Goal: Task Accomplishment & Management: Use online tool/utility

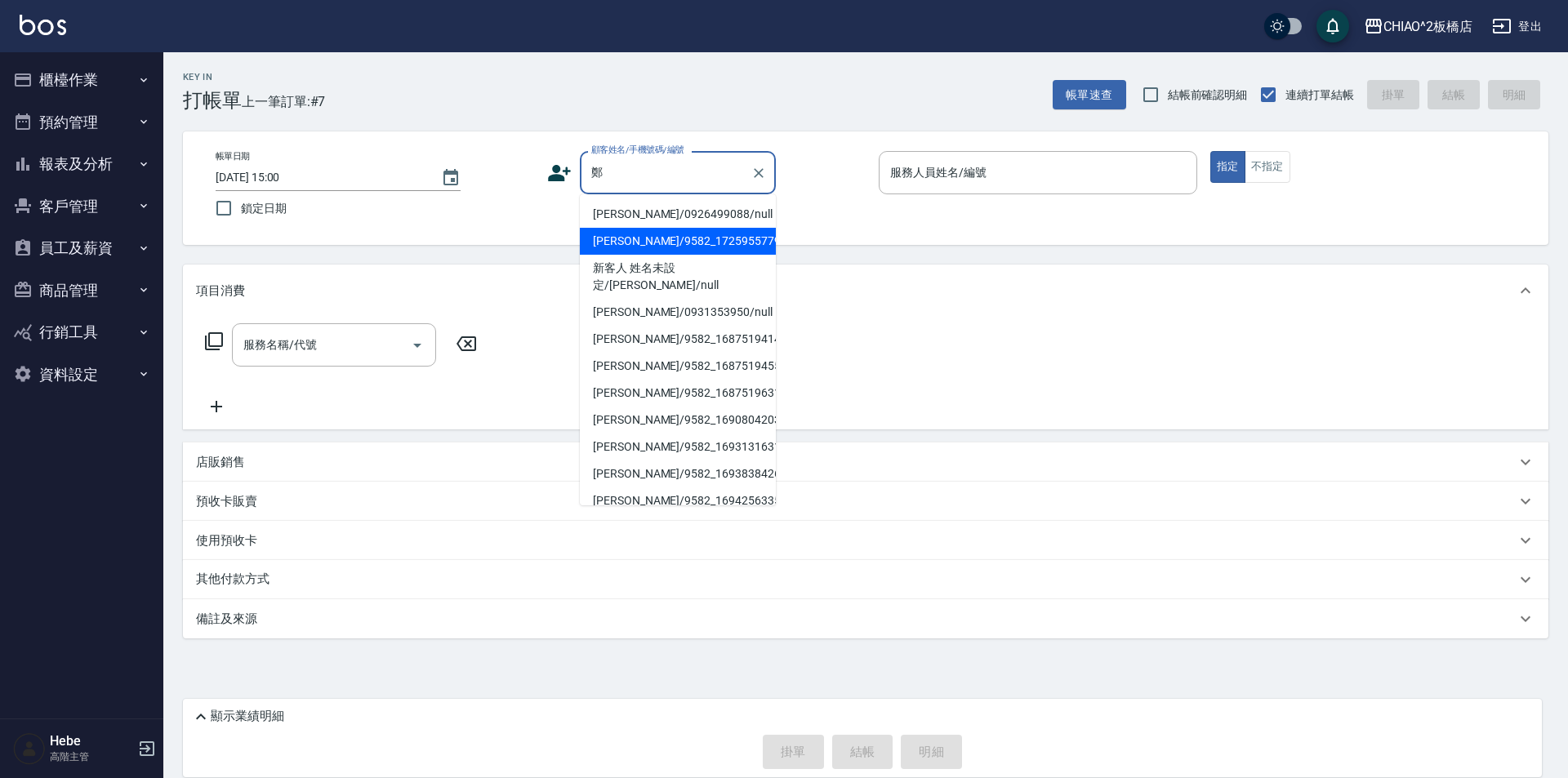
click at [638, 239] on li "[PERSON_NAME]/9582_1725955779/null" at bounding box center [678, 241] width 196 height 27
type input "[PERSON_NAME]/9582_1725955779/null"
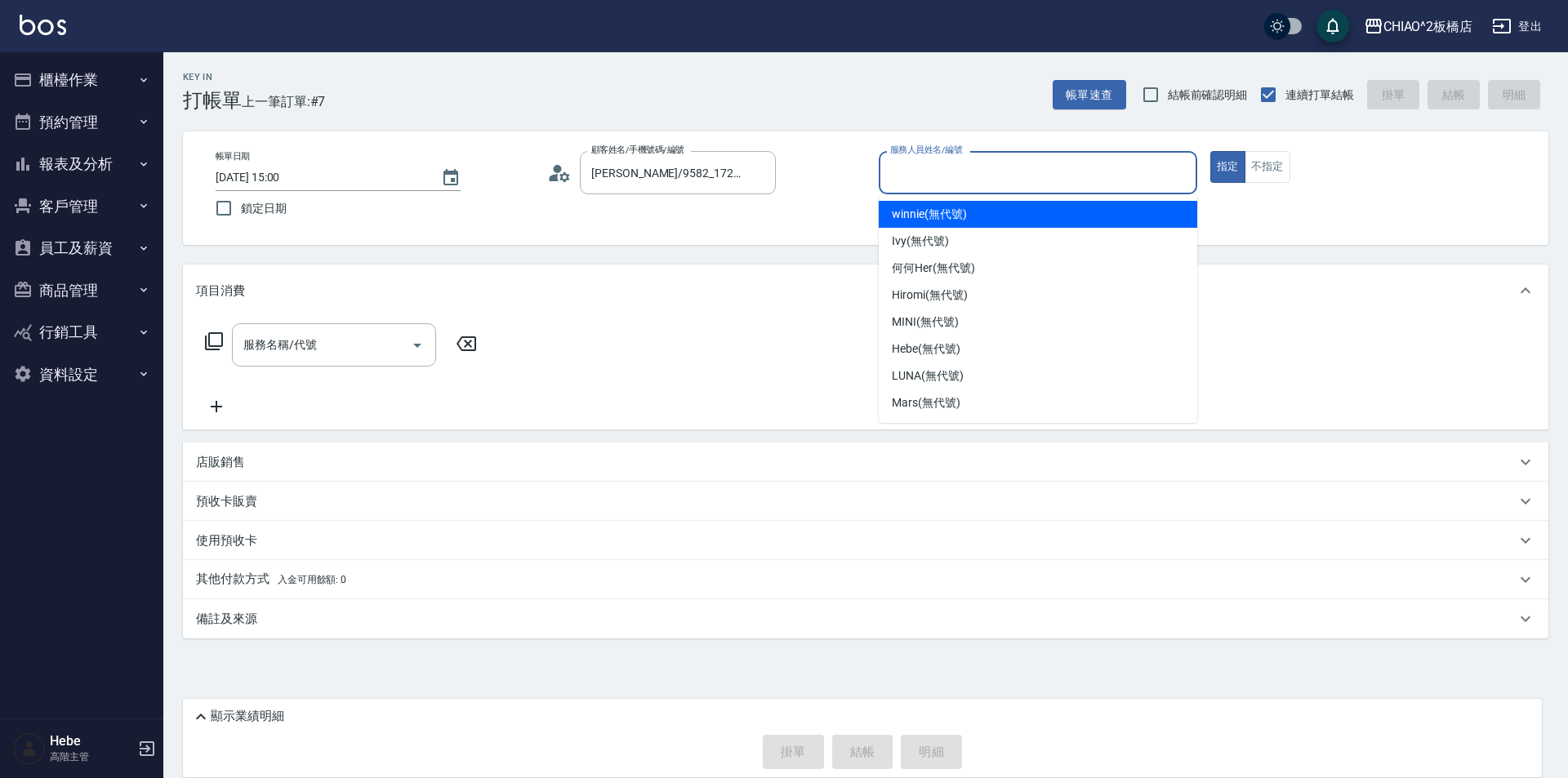
click at [927, 180] on input "服務人員姓名/編號" at bounding box center [1038, 172] width 304 height 29
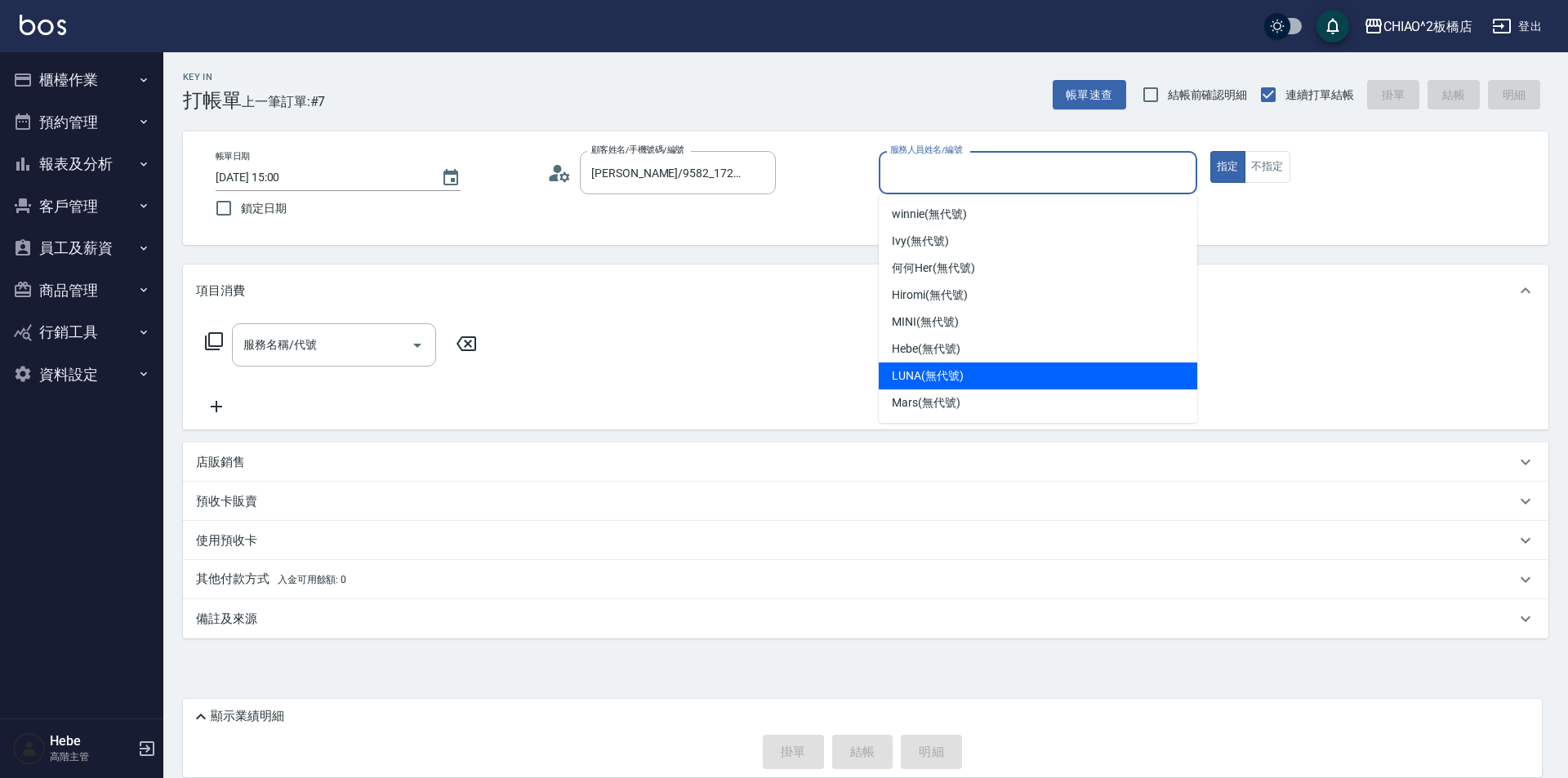
click at [918, 371] on span "LUNA (無代號)" at bounding box center [928, 376] width 72 height 17
type input "LUNA(無代號)"
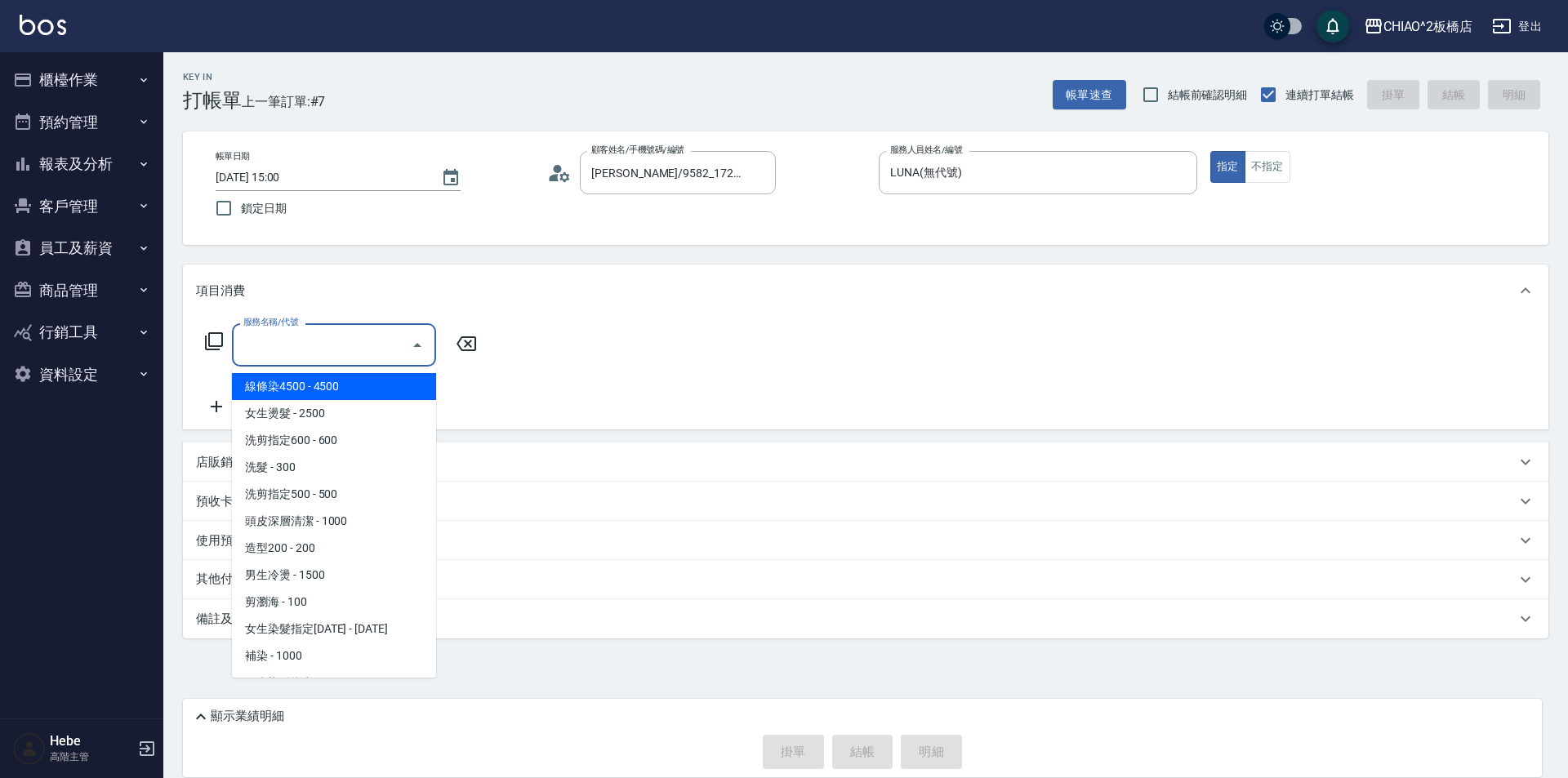
drag, startPoint x: 297, startPoint y: 338, endPoint x: 294, endPoint y: 390, distance: 52.1
click at [297, 340] on input "服務名稱/代號" at bounding box center [322, 345] width 165 height 29
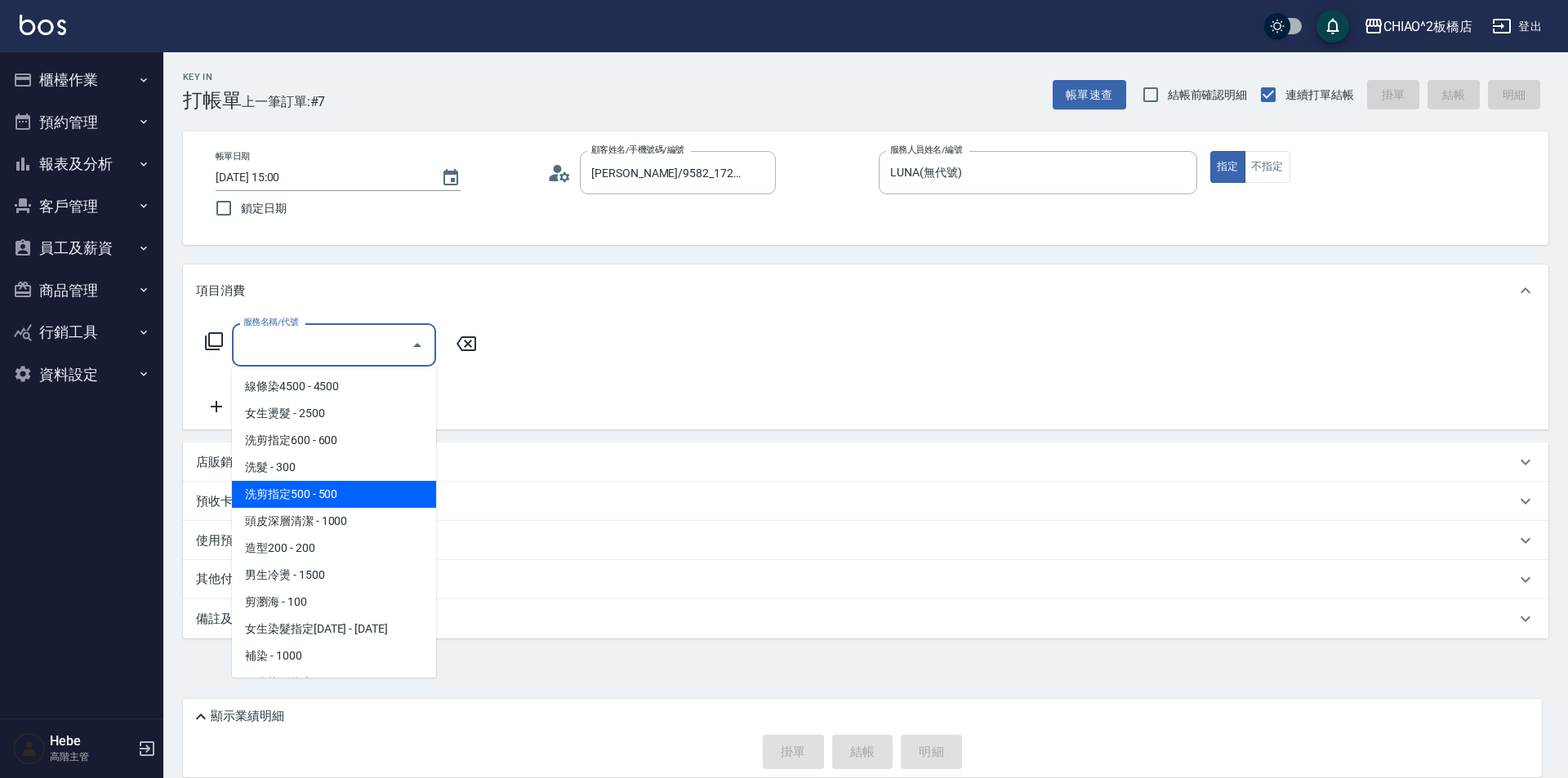
click at [322, 499] on span "洗剪指定500 - 500" at bounding box center [334, 494] width 204 height 27
type input "洗剪指定500(96681)"
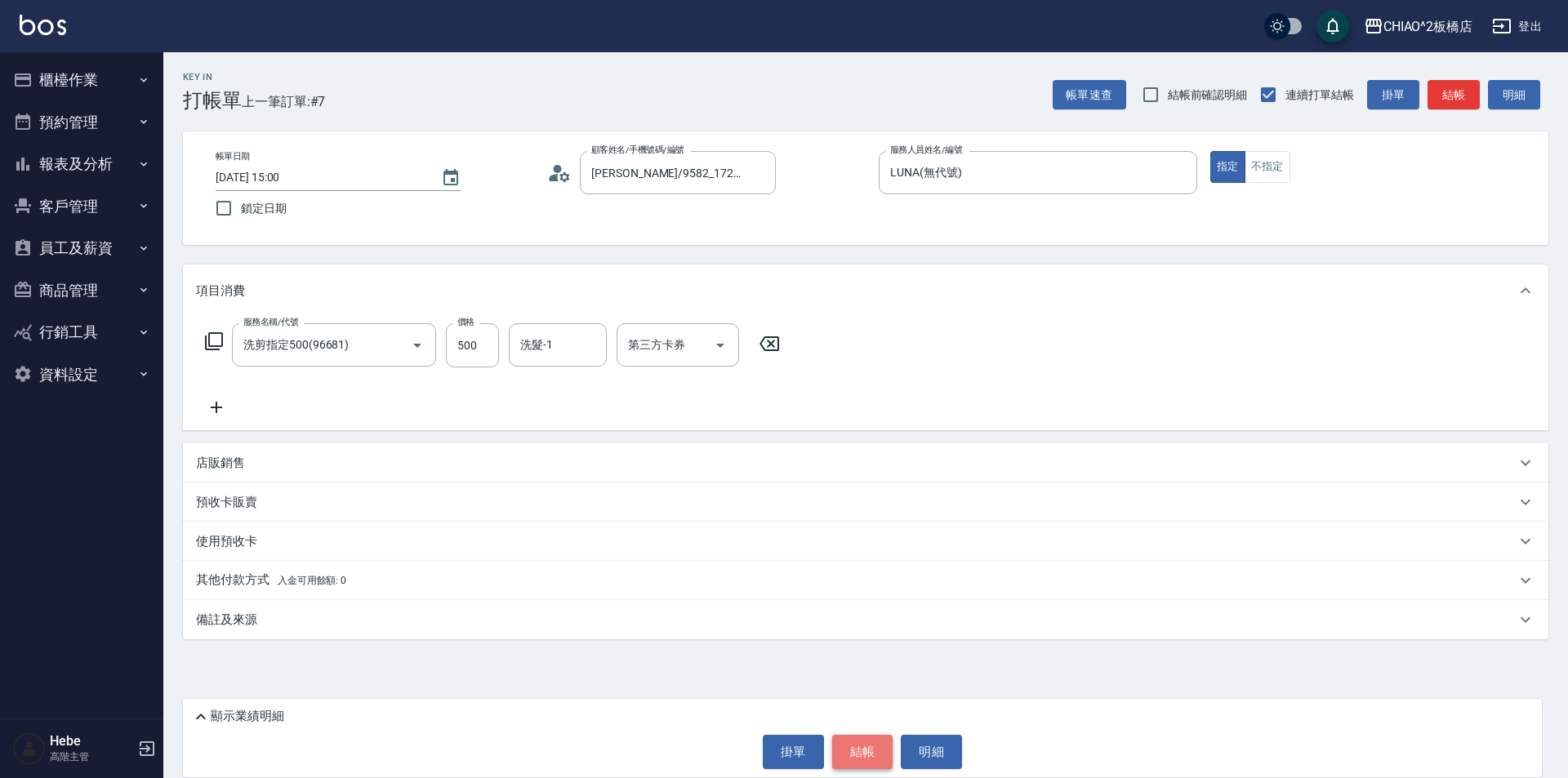
click at [859, 747] on button "結帳" at bounding box center [862, 753] width 62 height 34
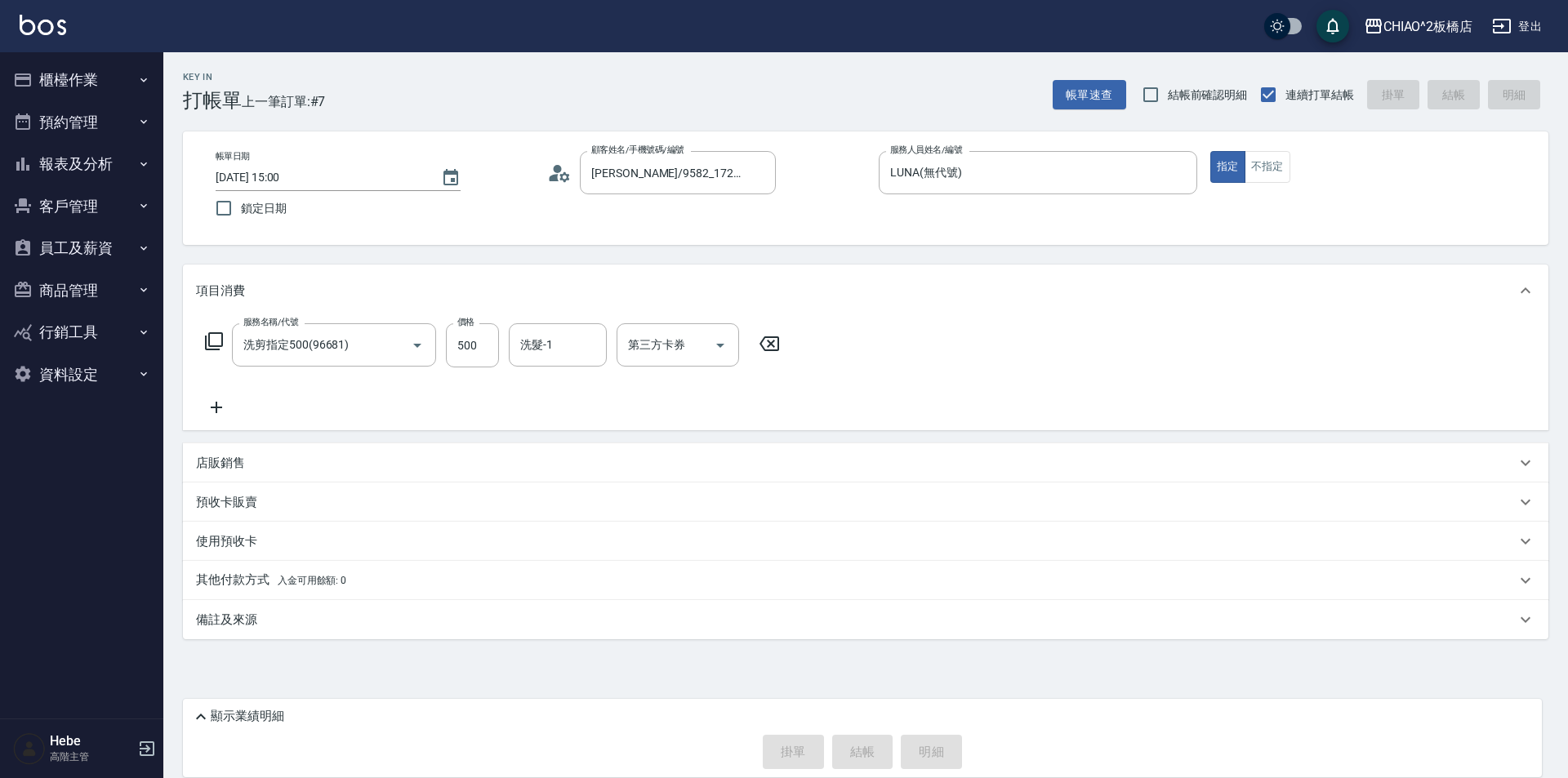
type input "[DATE] 15:37"
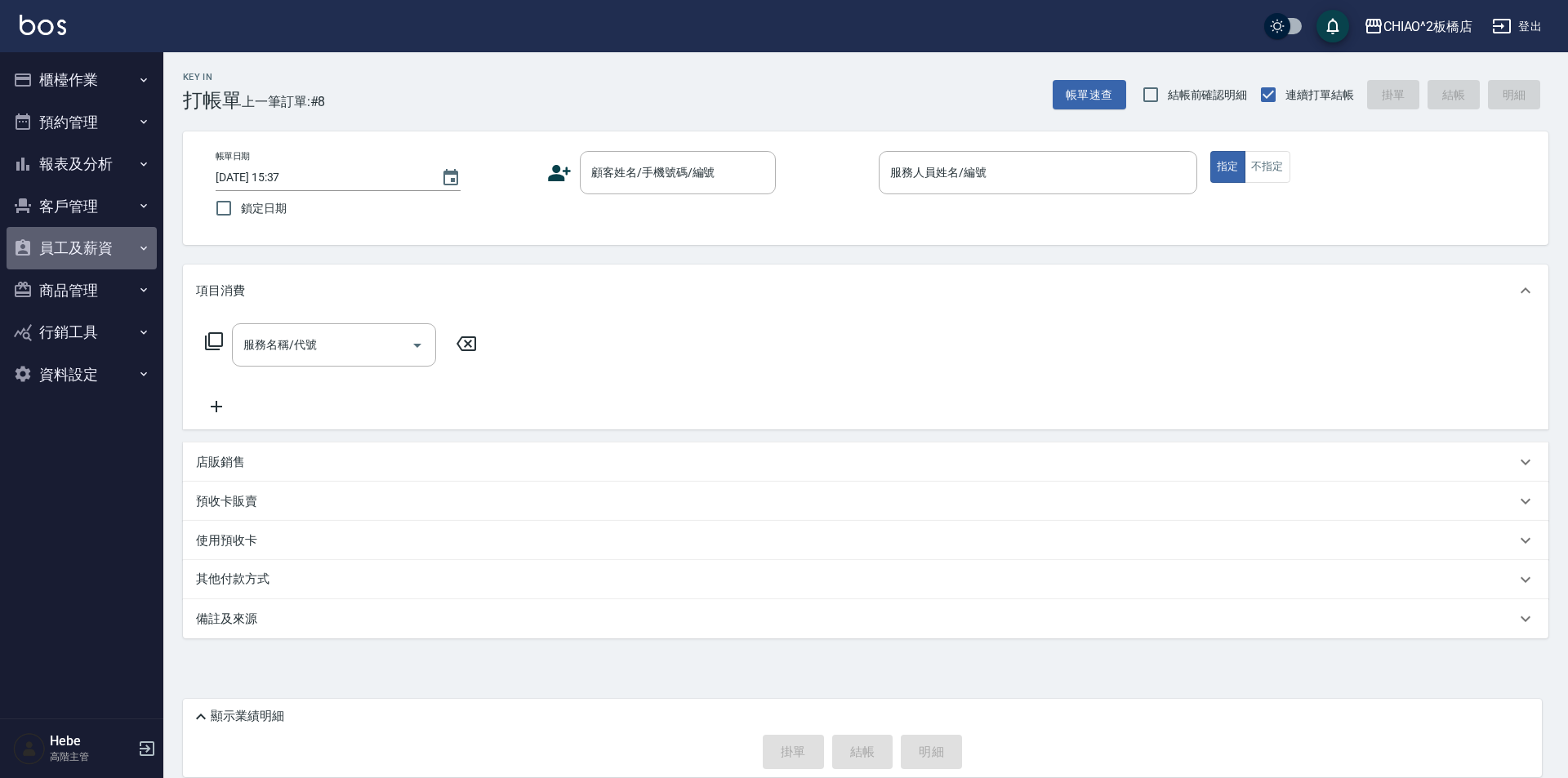
click at [75, 252] on button "員工及薪資" at bounding box center [81, 249] width 150 height 43
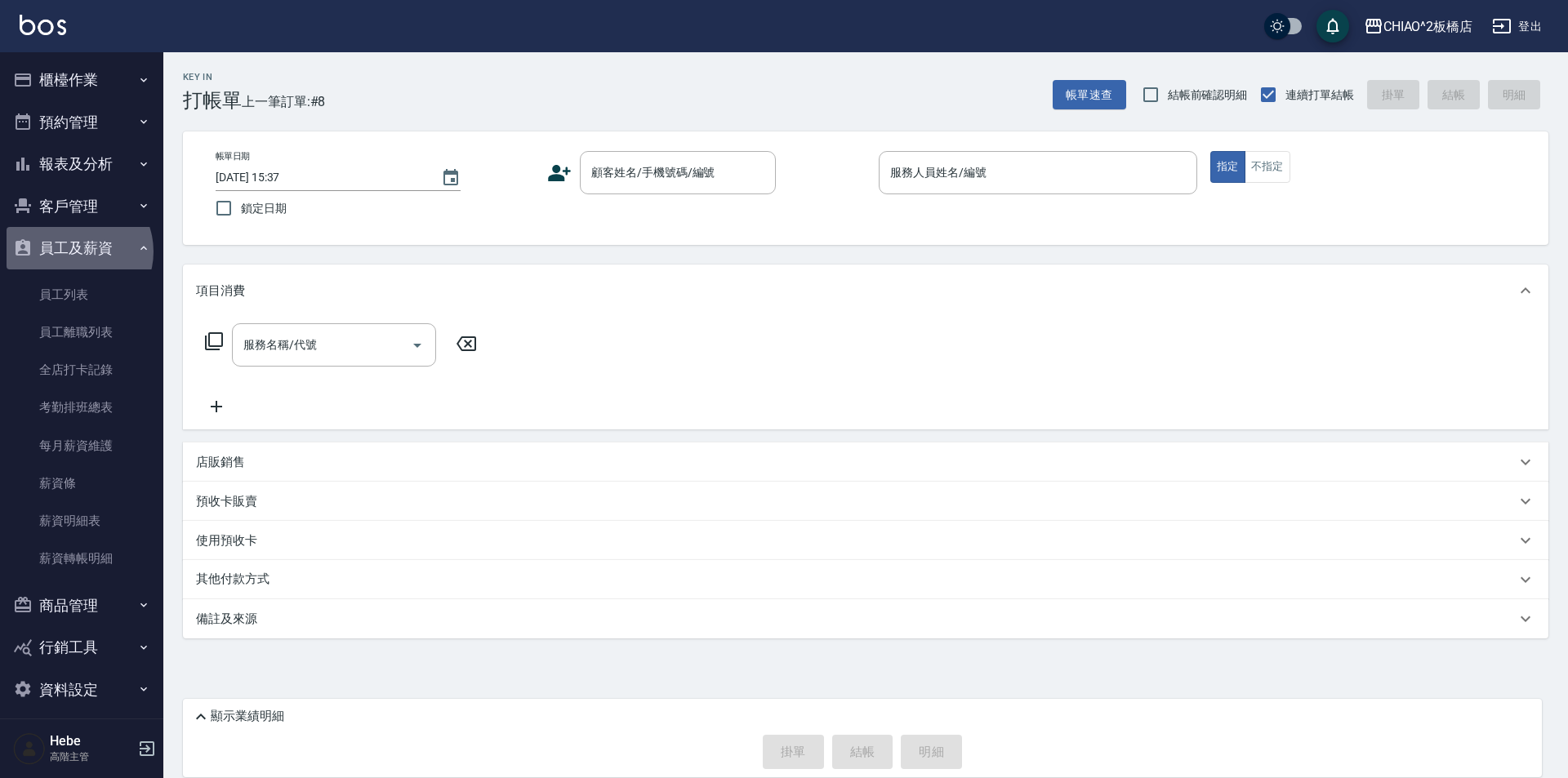
click at [75, 252] on button "員工及薪資" at bounding box center [81, 249] width 150 height 43
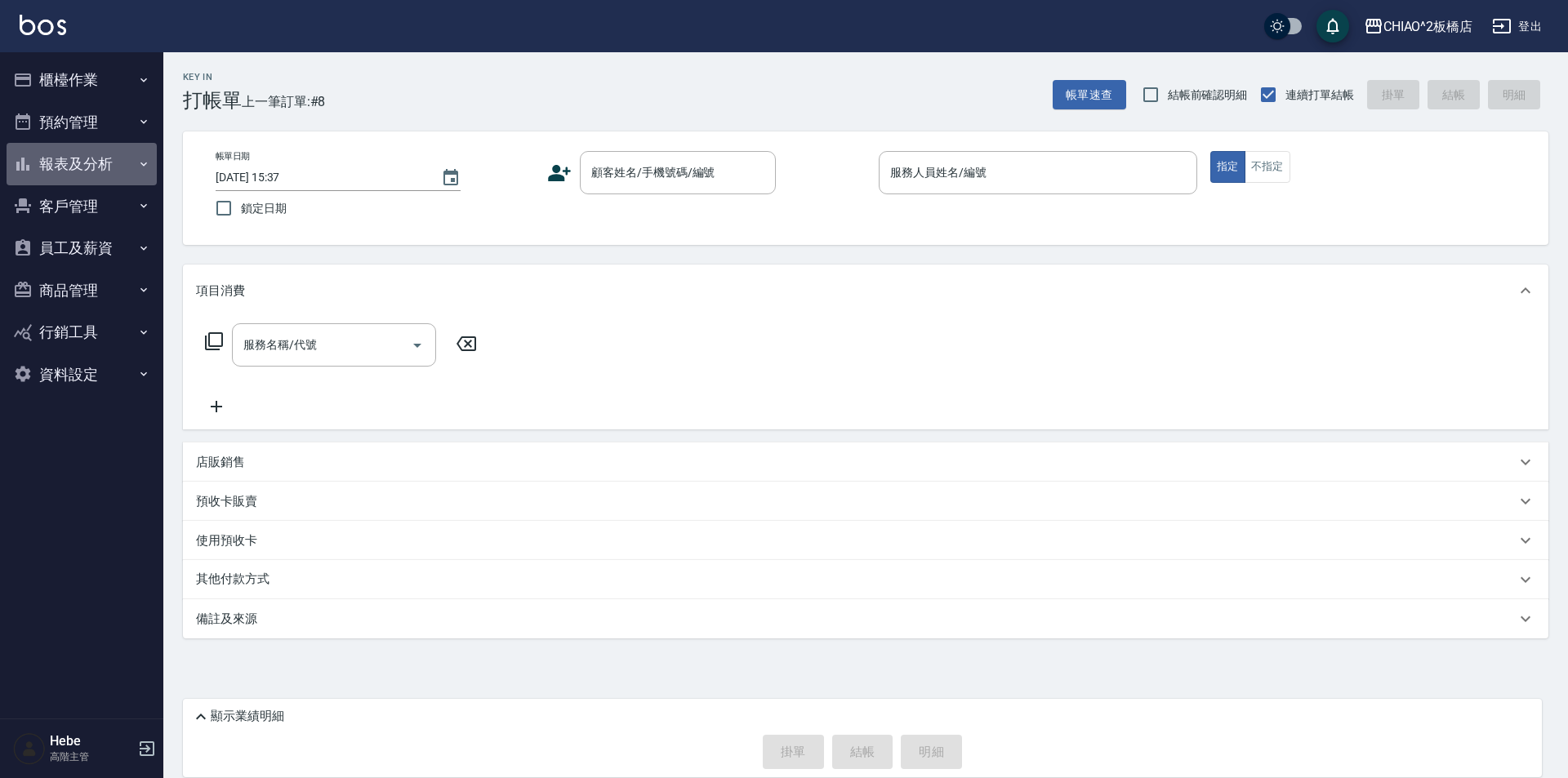
click at [65, 162] on button "報表及分析" at bounding box center [81, 164] width 150 height 43
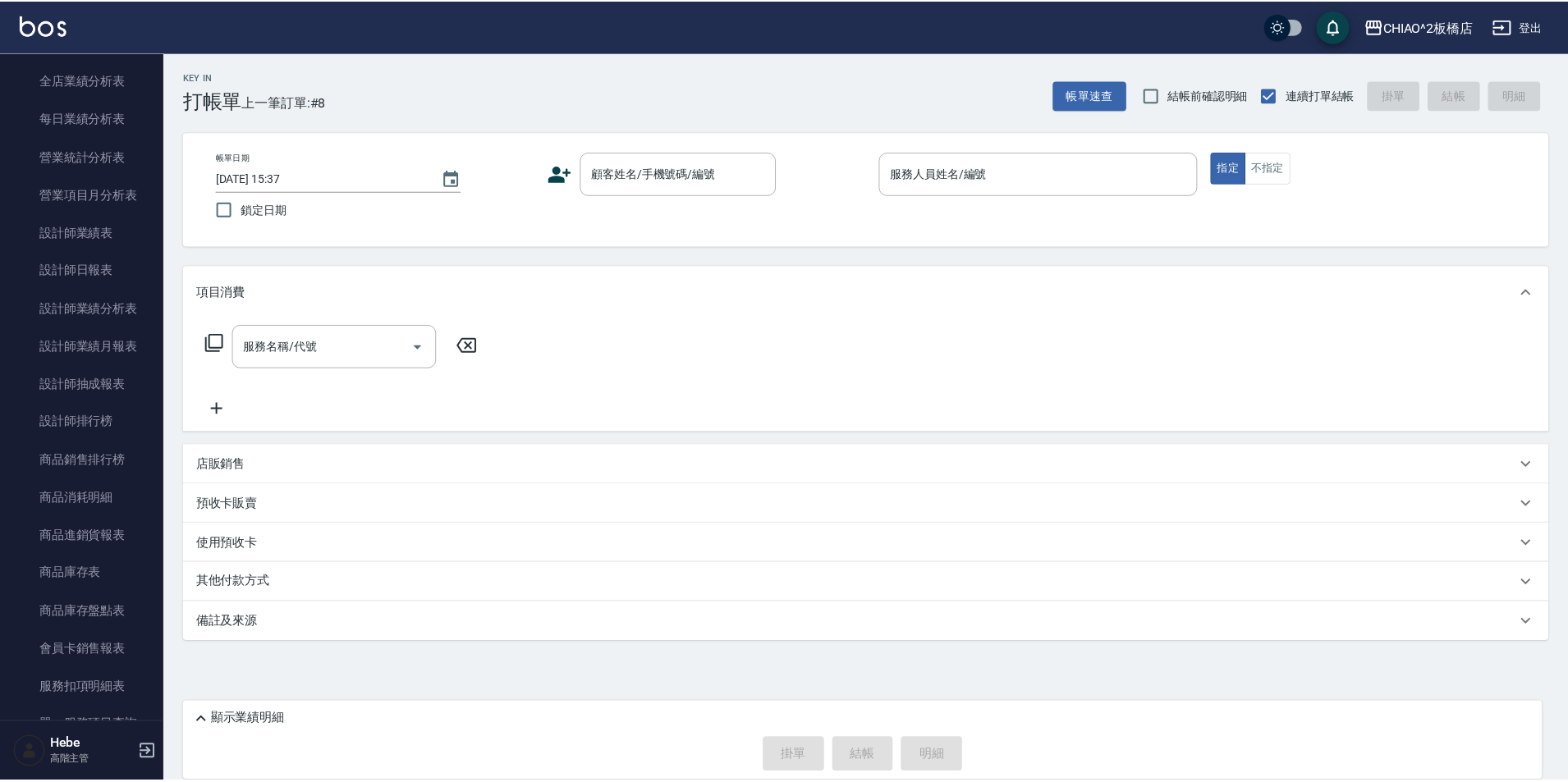
scroll to position [575, 0]
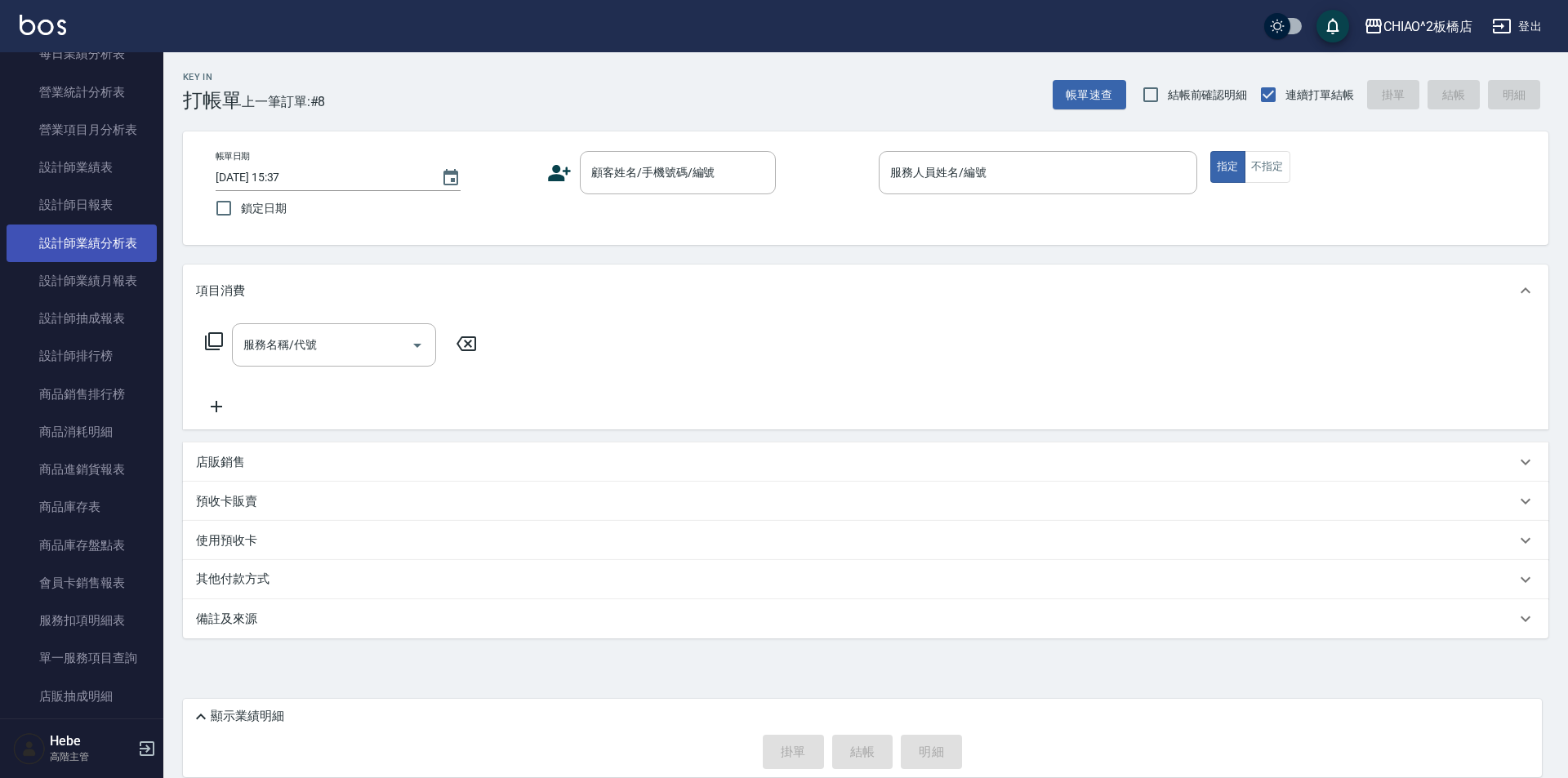
click at [75, 243] on link "設計師業績分析表" at bounding box center [81, 244] width 150 height 38
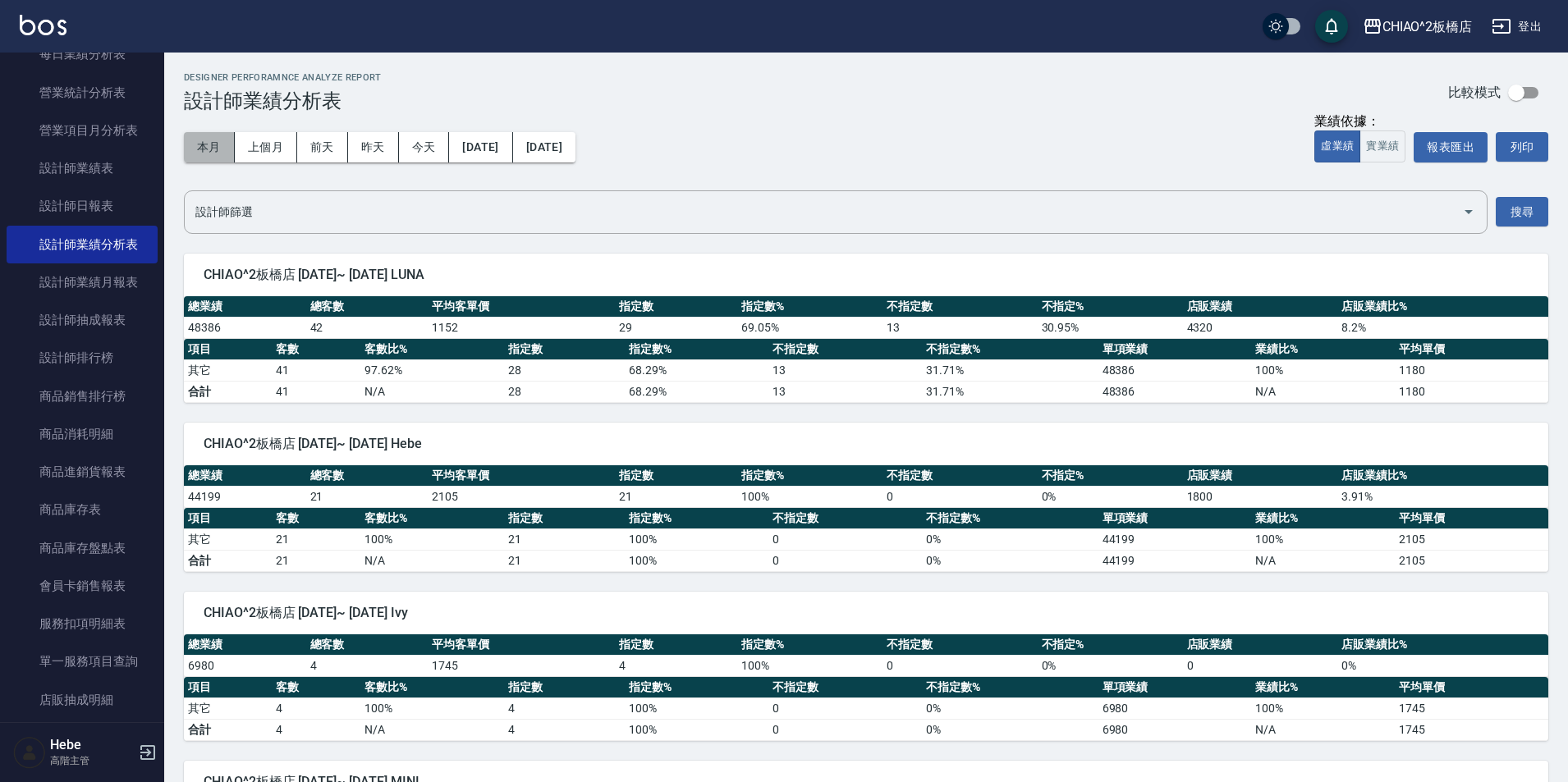
click at [196, 152] on button "本月" at bounding box center [210, 147] width 51 height 31
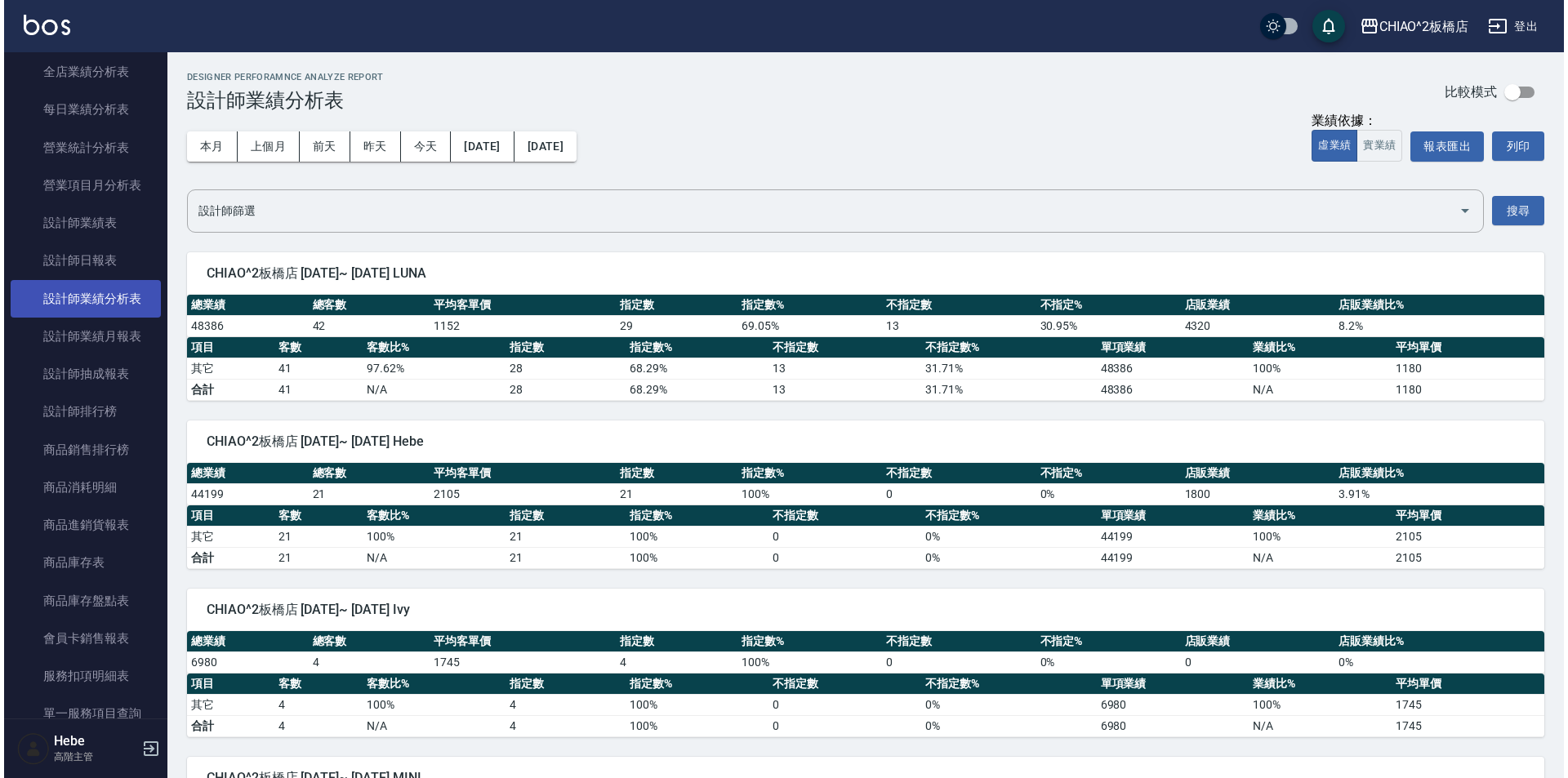
scroll to position [490, 0]
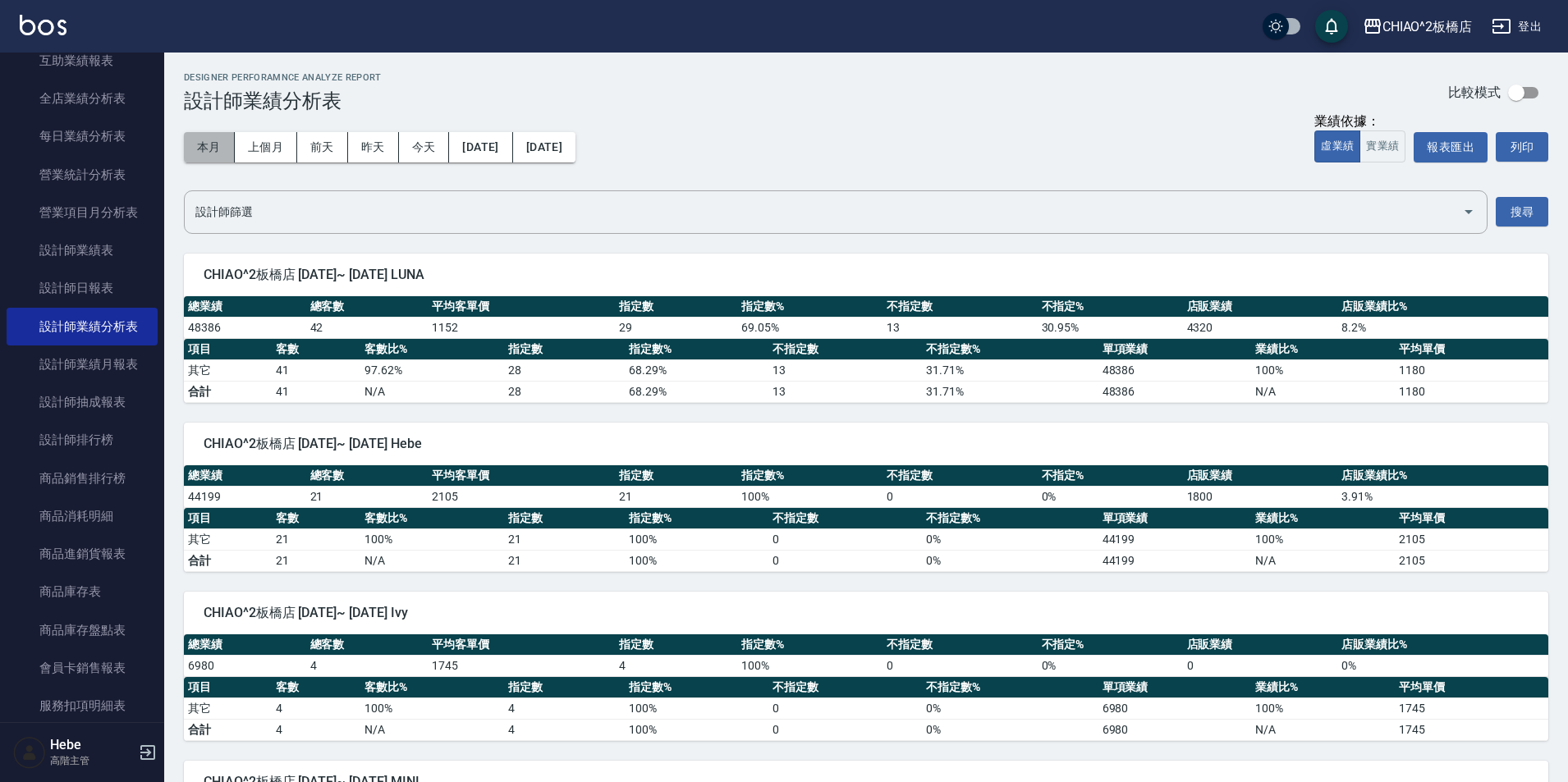
click at [206, 159] on button "本月" at bounding box center [210, 147] width 51 height 31
click at [114, 359] on link "設計師業績月報表" at bounding box center [82, 365] width 151 height 38
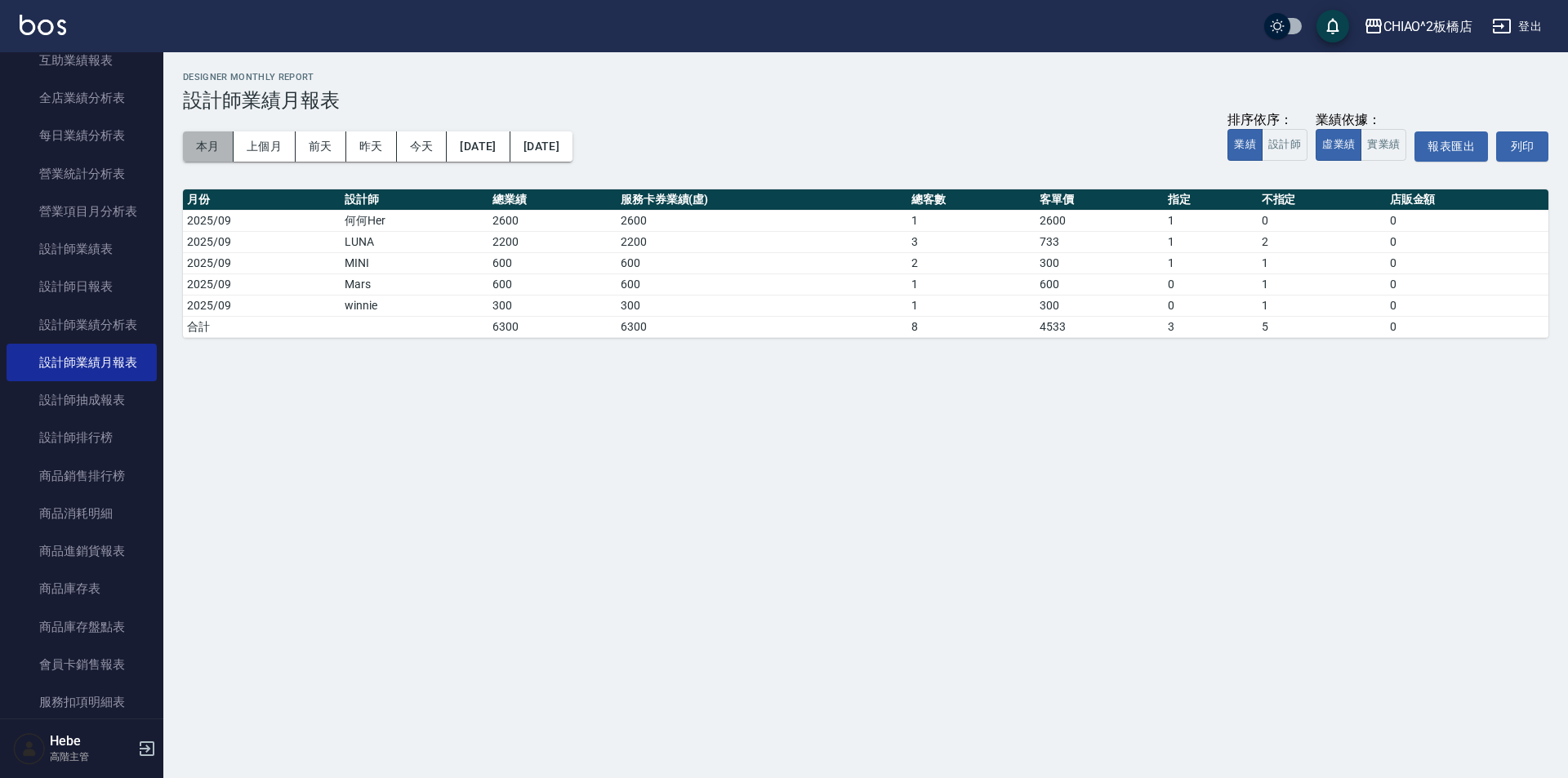
click at [200, 142] on button "本月" at bounding box center [208, 146] width 51 height 30
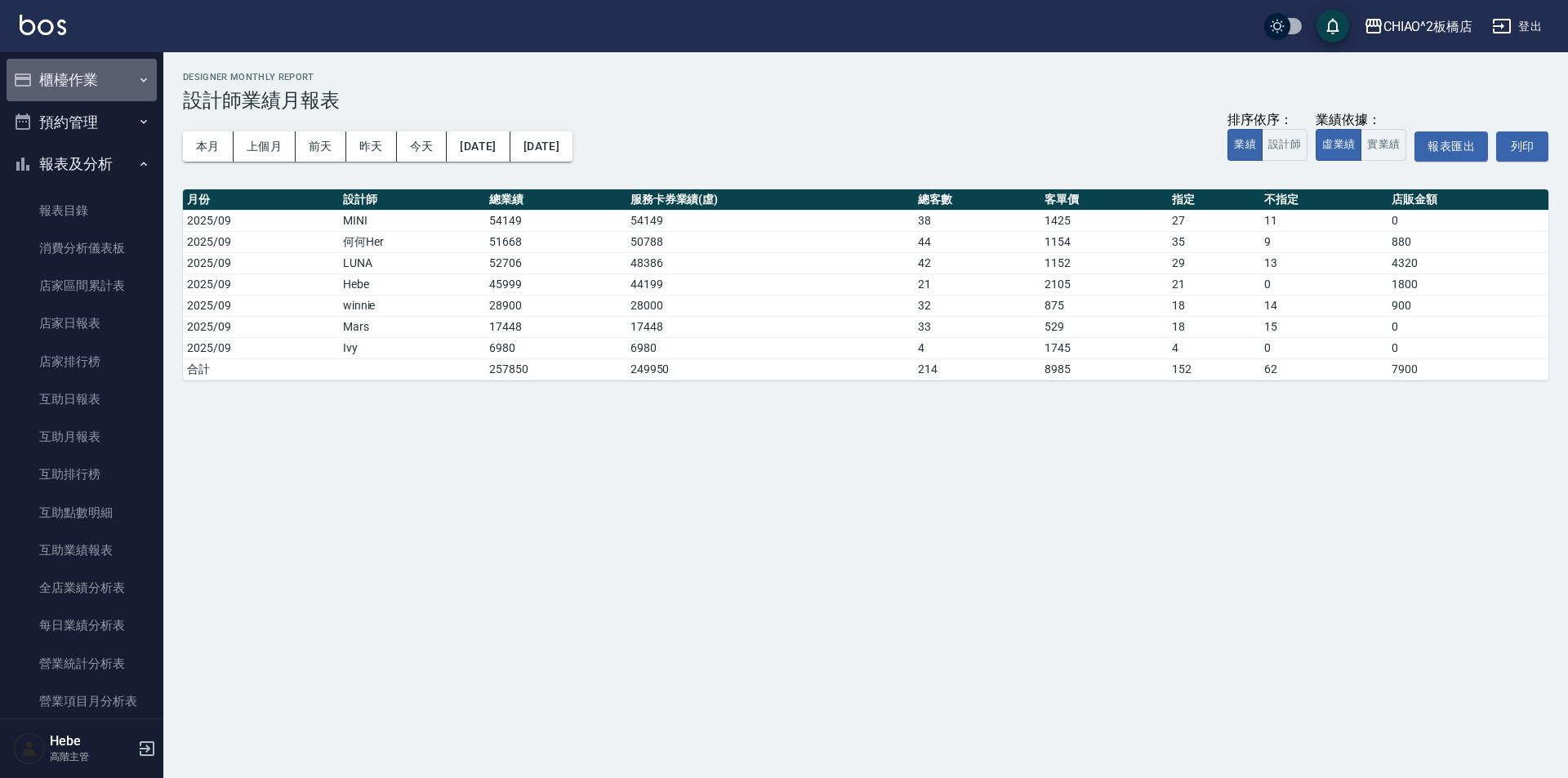
click at [97, 81] on button "櫃檯作業" at bounding box center [81, 80] width 150 height 43
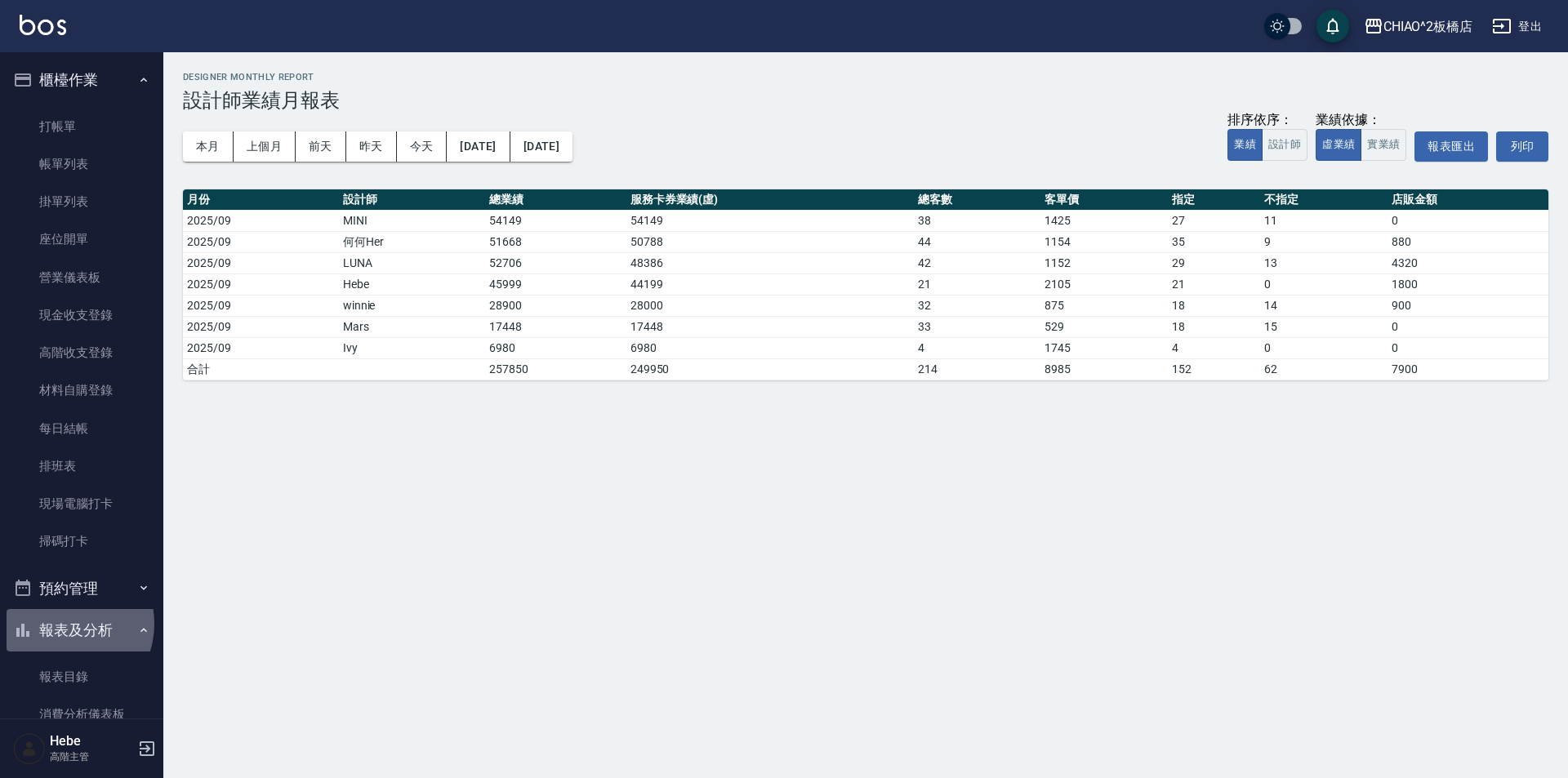
click at [64, 624] on button "報表及分析" at bounding box center [81, 630] width 150 height 43
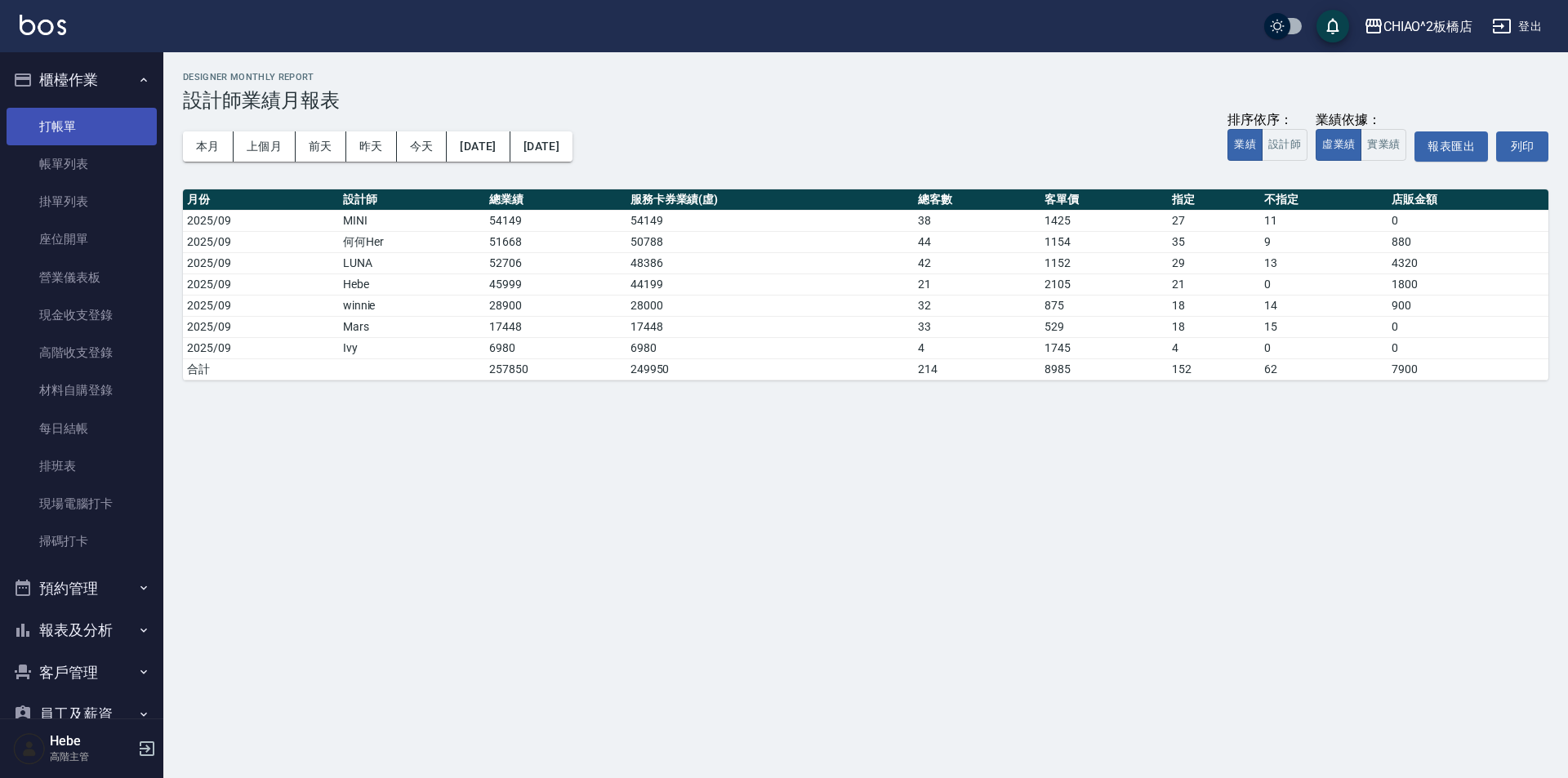
click at [54, 114] on link "打帳單" at bounding box center [81, 126] width 150 height 38
